Goal: Information Seeking & Learning: Learn about a topic

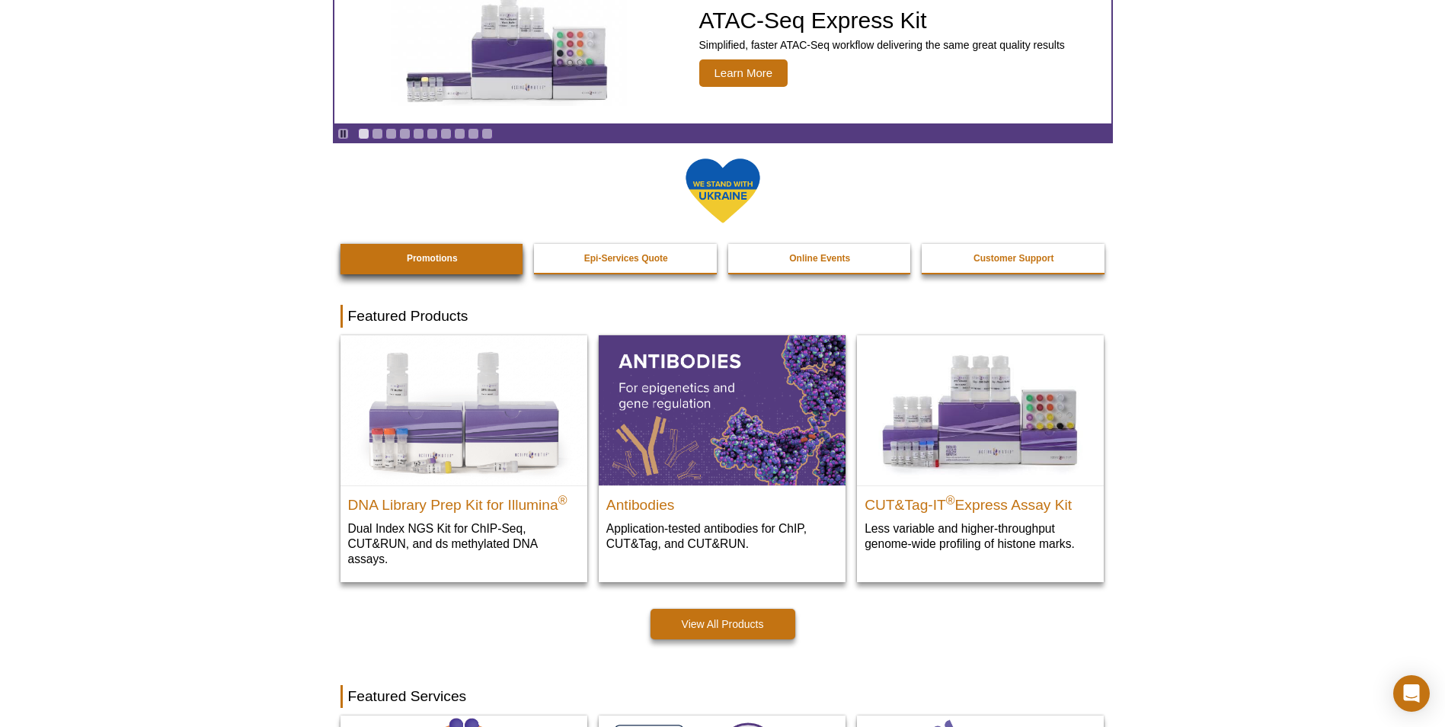
scroll to position [152, 0]
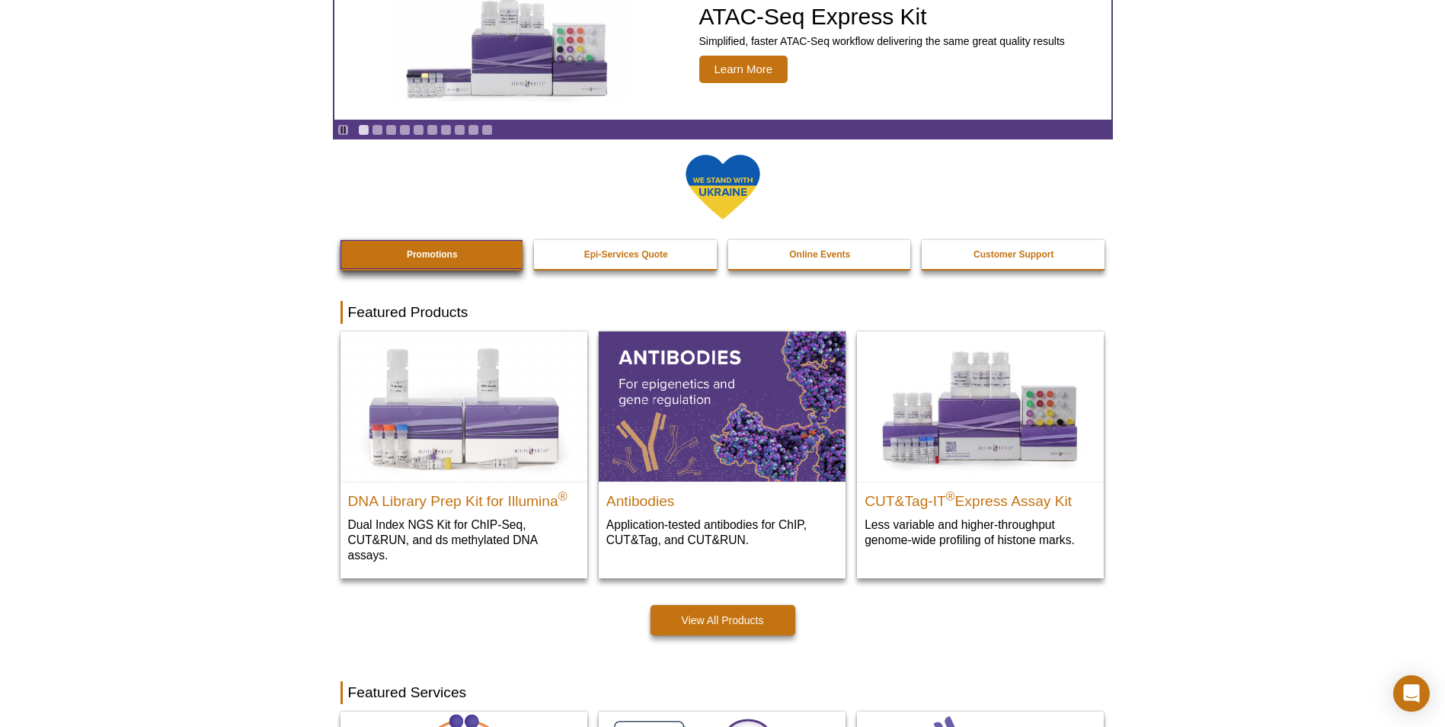
click at [398, 245] on link "Promotions" at bounding box center [432, 254] width 184 height 29
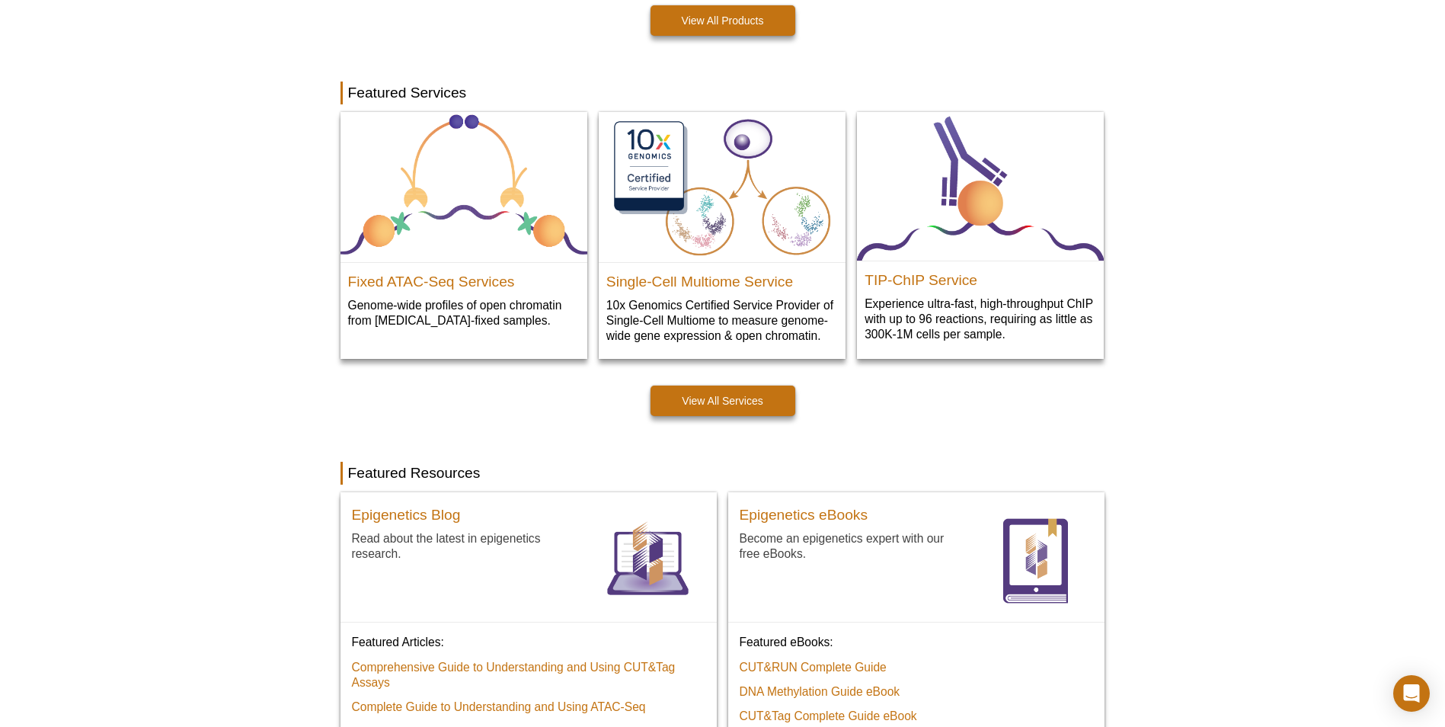
scroll to position [739, 0]
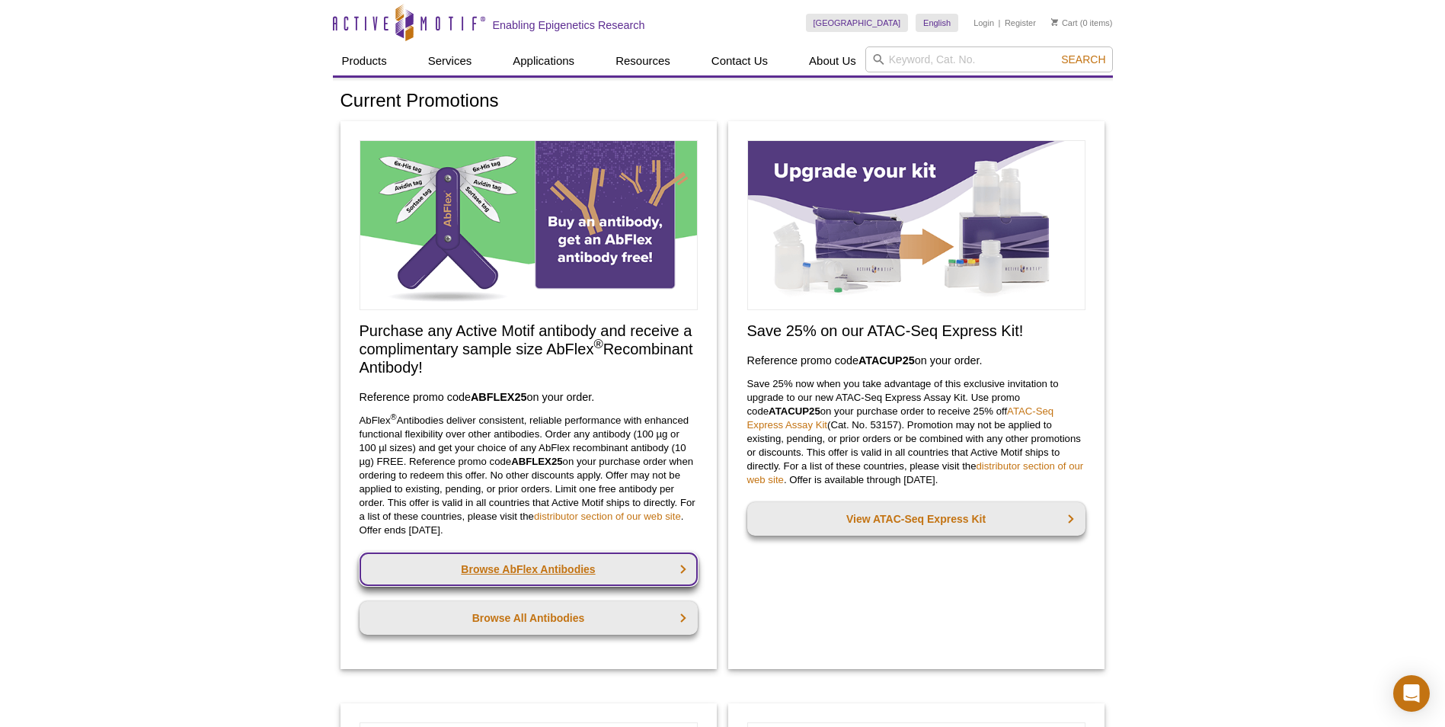
click at [516, 563] on link "Browse AbFlex Antibodies" at bounding box center [528, 569] width 338 height 34
